Goal: Task Accomplishment & Management: Use online tool/utility

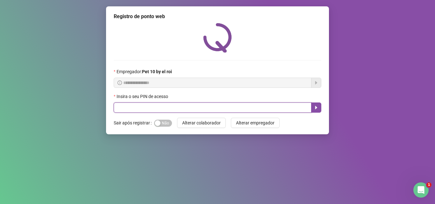
click at [207, 109] on input "text" at bounding box center [213, 107] width 198 height 10
type input "*****"
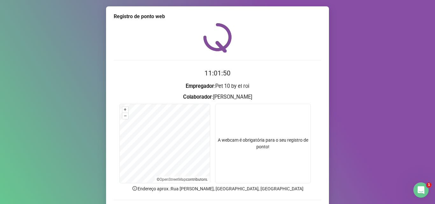
scroll to position [32, 0]
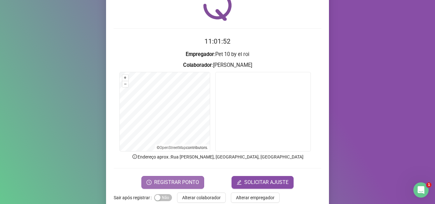
click at [184, 179] on span "REGISTRAR PONTO" at bounding box center [176, 183] width 45 height 8
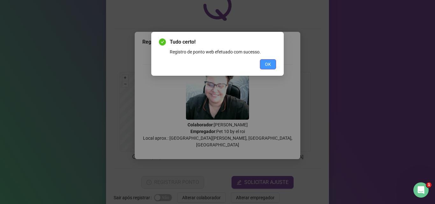
click at [271, 67] on button "OK" at bounding box center [268, 64] width 16 height 10
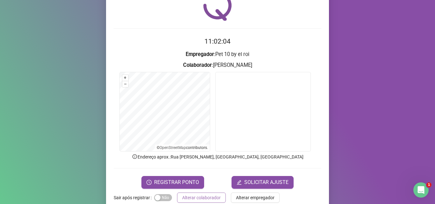
click at [201, 200] on span "Alterar colaborador" at bounding box center [201, 197] width 39 height 7
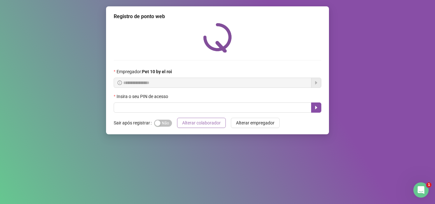
scroll to position [0, 0]
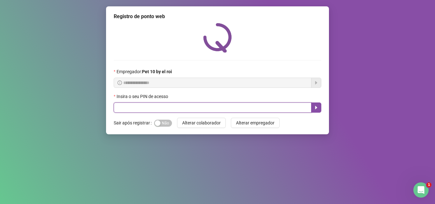
click at [190, 107] on input "text" at bounding box center [213, 107] width 198 height 10
type input "*****"
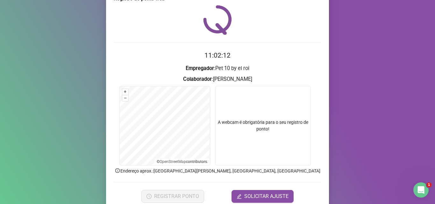
scroll to position [32, 0]
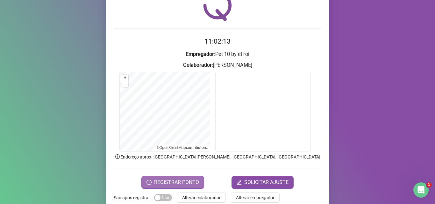
click at [191, 180] on span "REGISTRAR PONTO" at bounding box center [176, 183] width 45 height 8
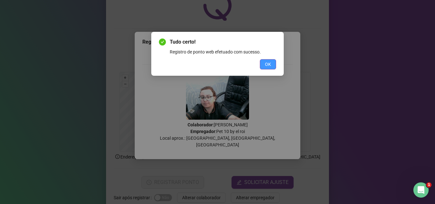
click at [267, 61] on span "OK" at bounding box center [268, 64] width 6 height 7
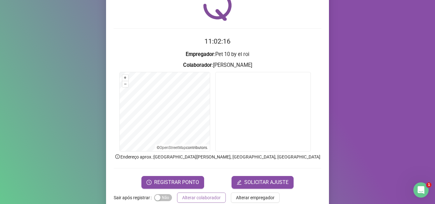
click at [214, 198] on span "Alterar colaborador" at bounding box center [201, 197] width 39 height 7
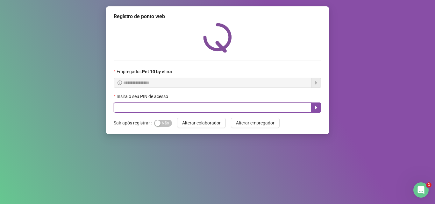
click at [251, 110] on input "text" at bounding box center [213, 107] width 198 height 10
type input "*****"
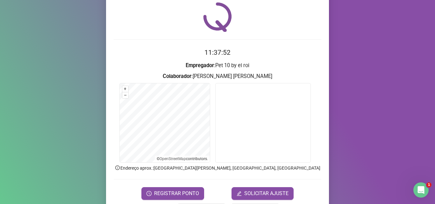
scroll to position [32, 0]
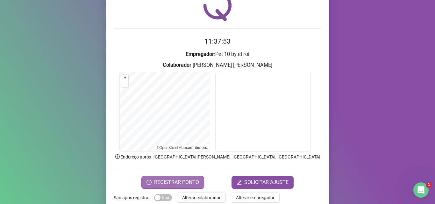
click at [169, 188] on button "REGISTRAR PONTO" at bounding box center [172, 182] width 63 height 13
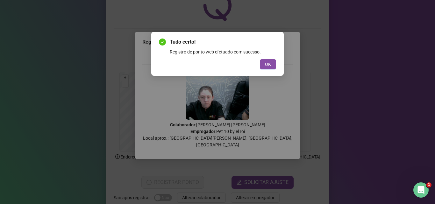
drag, startPoint x: 273, startPoint y: 67, endPoint x: 238, endPoint y: 114, distance: 58.9
click at [273, 66] on button "OK" at bounding box center [268, 64] width 16 height 10
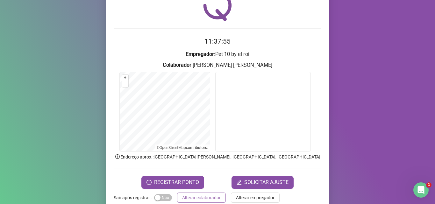
click at [205, 195] on span "Alterar colaborador" at bounding box center [201, 197] width 39 height 7
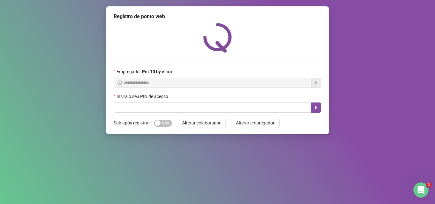
scroll to position [0, 0]
